Goal: Information Seeking & Learning: Check status

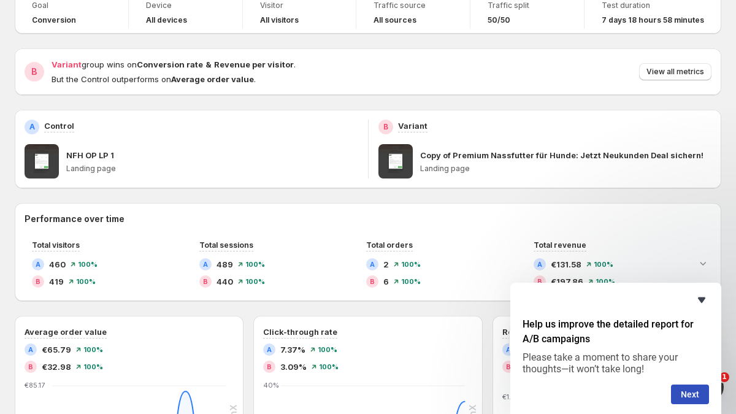
click at [706, 300] on icon "Hide survey" at bounding box center [701, 299] width 15 height 15
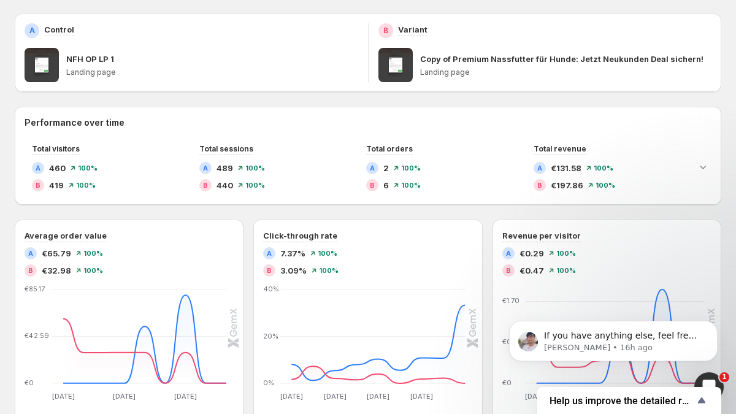
scroll to position [197, 0]
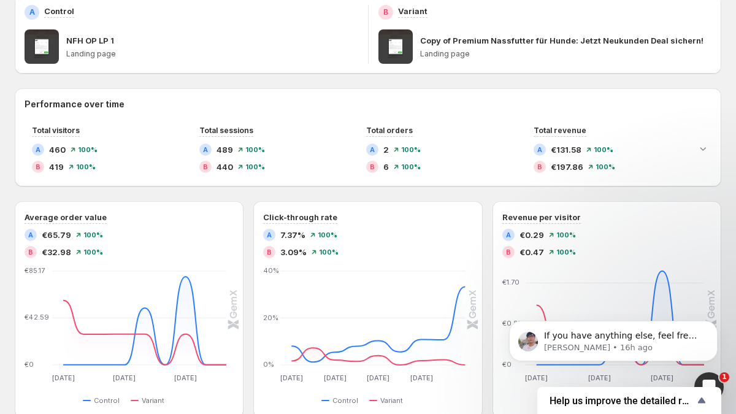
click at [12, 213] on div "6725 - Nassfutter Hund - NFH OP LP 1 - Offer - Standard vs. CFO. This page is r…" at bounding box center [368, 271] width 736 height 936
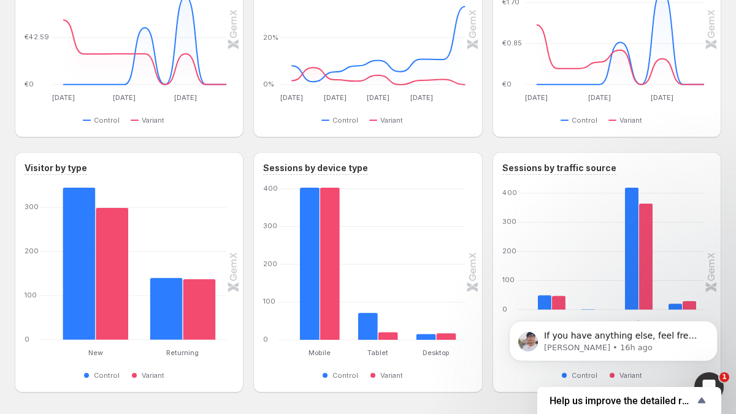
scroll to position [522, 0]
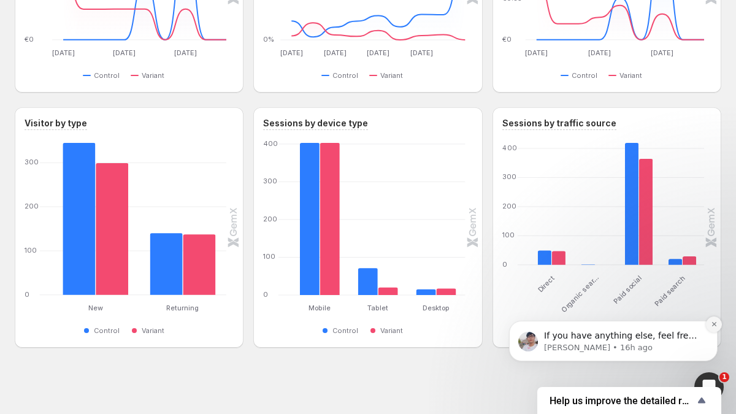
click at [713, 323] on icon "Dismiss notification" at bounding box center [713, 324] width 4 height 4
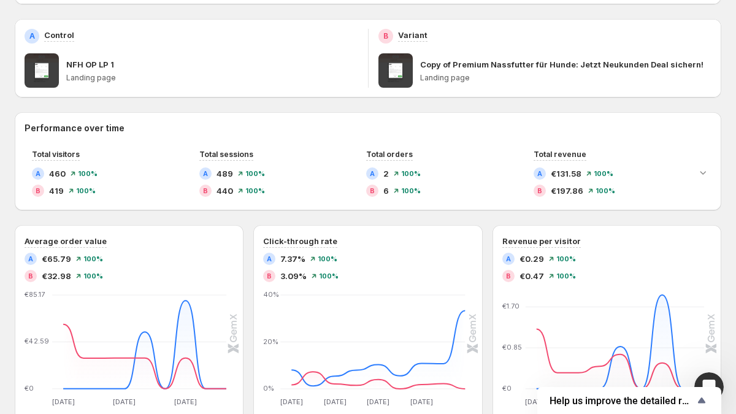
scroll to position [249, 0]
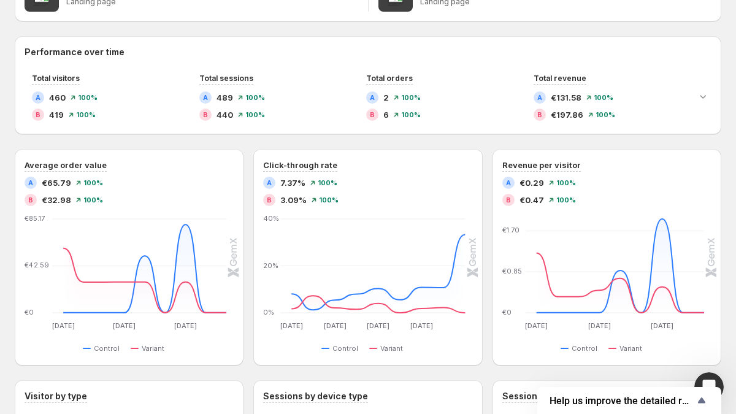
click at [256, 147] on div "Performance over time Total visitors A 460 100% B 419 100% Total sessions A 489…" at bounding box center [368, 328] width 706 height 584
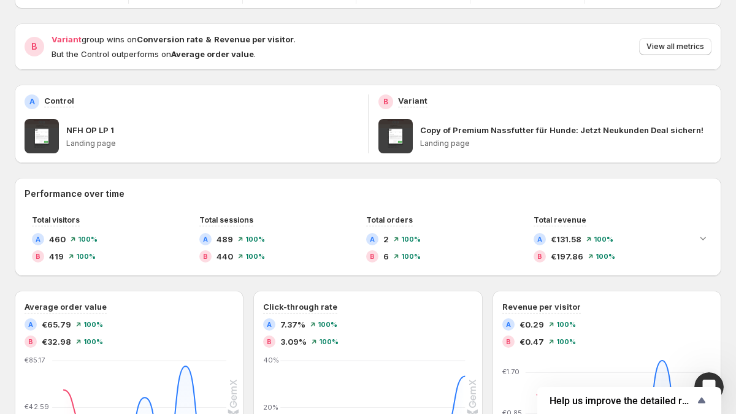
scroll to position [0, 0]
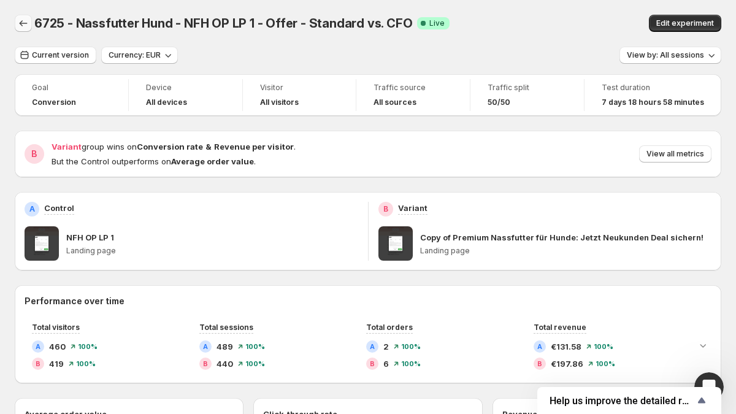
click at [23, 16] on button "Back" at bounding box center [23, 23] width 17 height 17
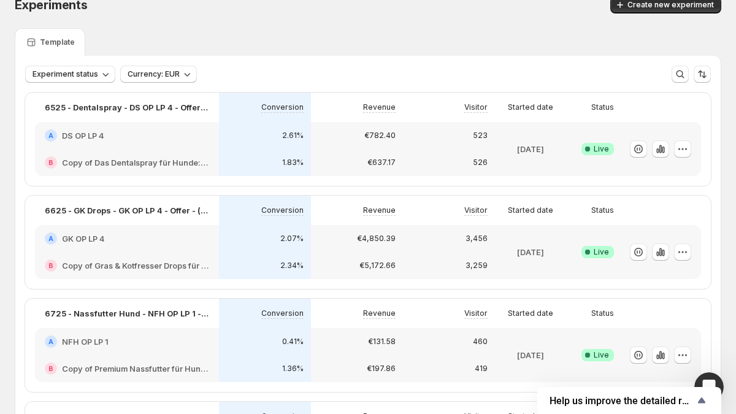
scroll to position [26, 0]
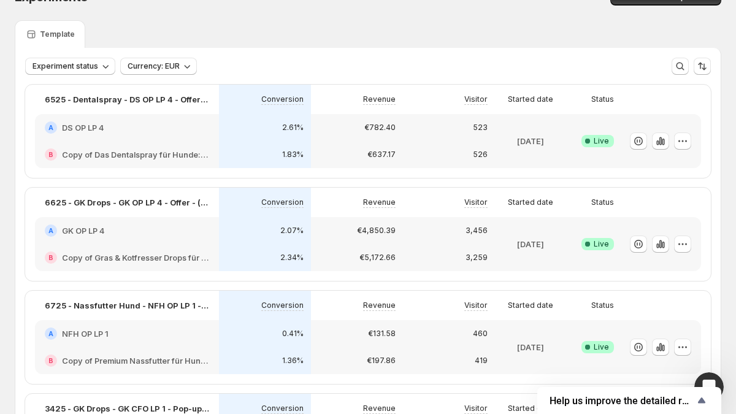
click at [339, 42] on div "Template" at bounding box center [368, 34] width 706 height 28
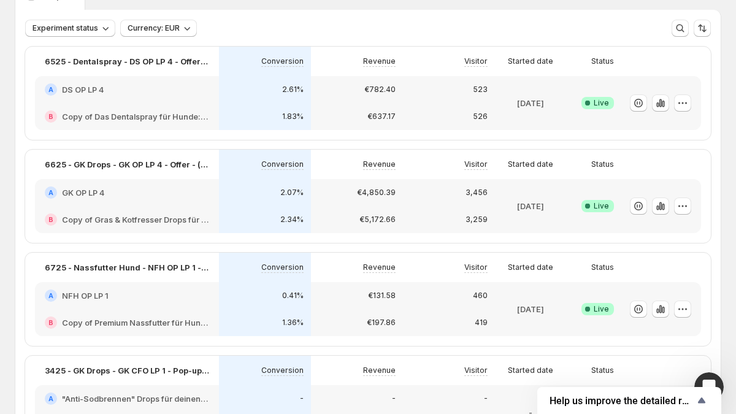
scroll to position [79, 0]
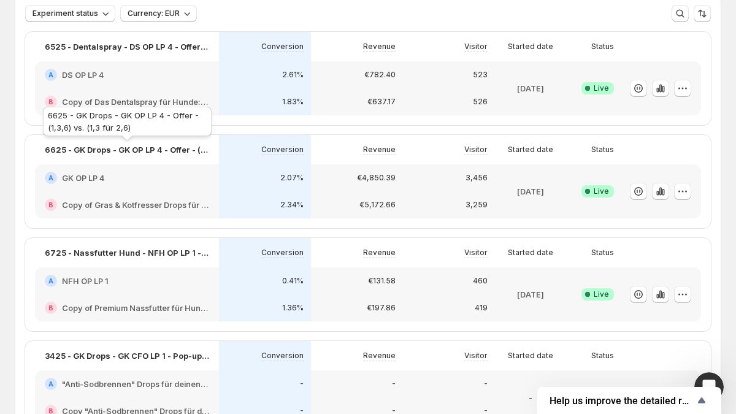
click at [102, 142] on div "6625 - GK Drops - GK OP LP 4 - Offer - (1,3,6) vs. (1,3 für 2,6)" at bounding box center [127, 123] width 174 height 39
click at [93, 173] on h2 "GK OP LP 4" at bounding box center [83, 178] width 42 height 12
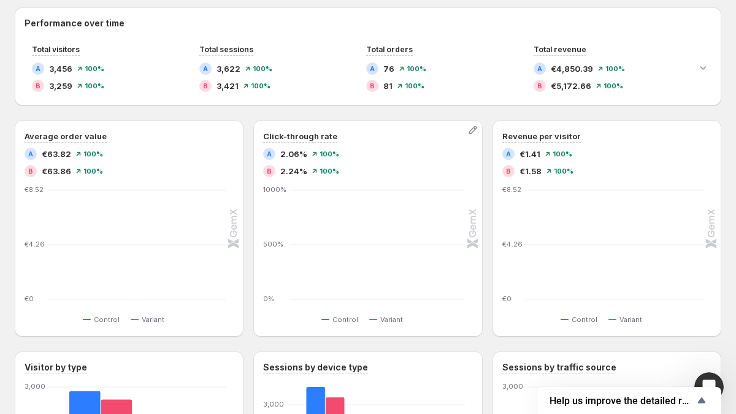
scroll to position [312, 0]
click at [253, 125] on div "Click-through rate A 2.06% 100% B 2.24% 100% 0% 500% 1000% Control Variant" at bounding box center [367, 228] width 229 height 216
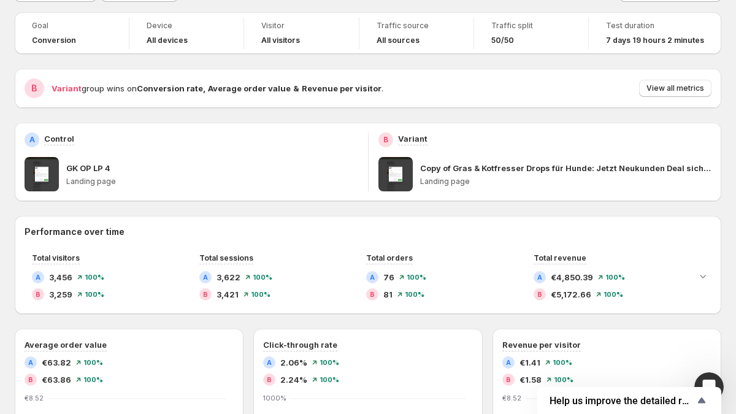
scroll to position [0, 0]
